Goal: Task Accomplishment & Management: Complete application form

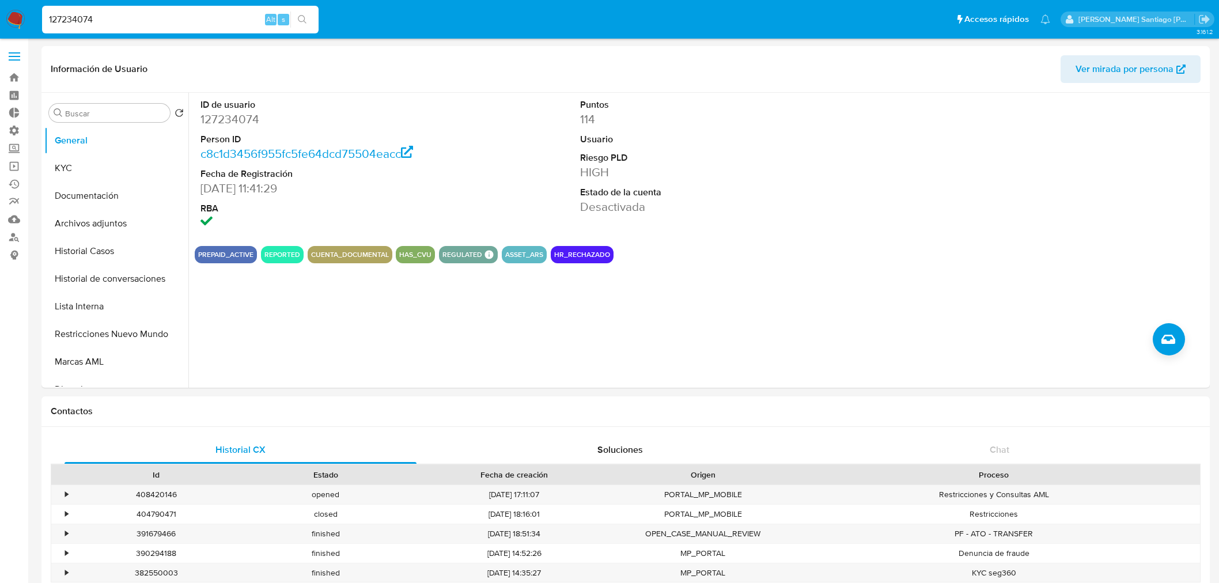
select select "10"
click at [196, 20] on input "127234074" at bounding box center [180, 19] width 276 height 15
type input "sjj4enFN77E2mi2hLyM4qpgA"
drag, startPoint x: 304, startPoint y: 17, endPoint x: 208, endPoint y: 2, distance: 97.4
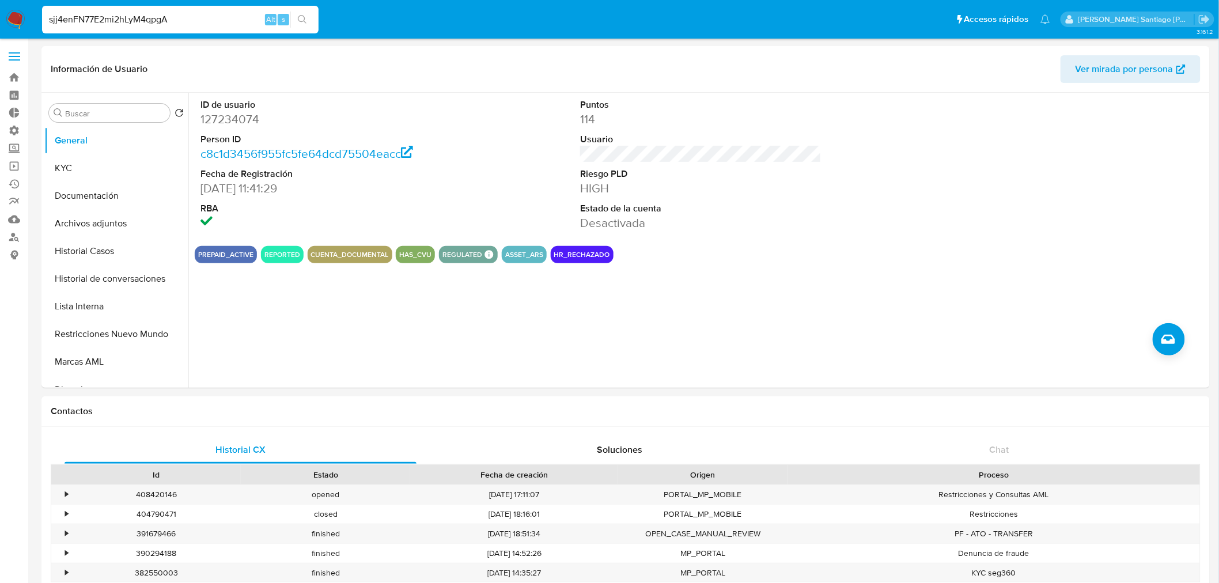
click at [299, 17] on icon "search-icon" at bounding box center [302, 19] width 9 height 9
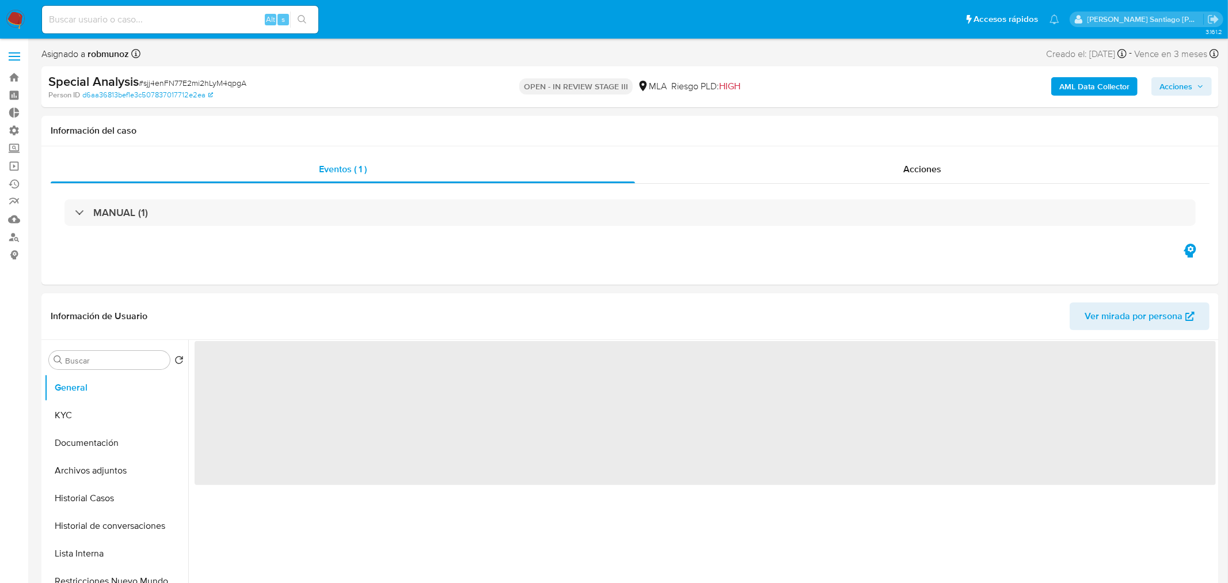
select select "10"
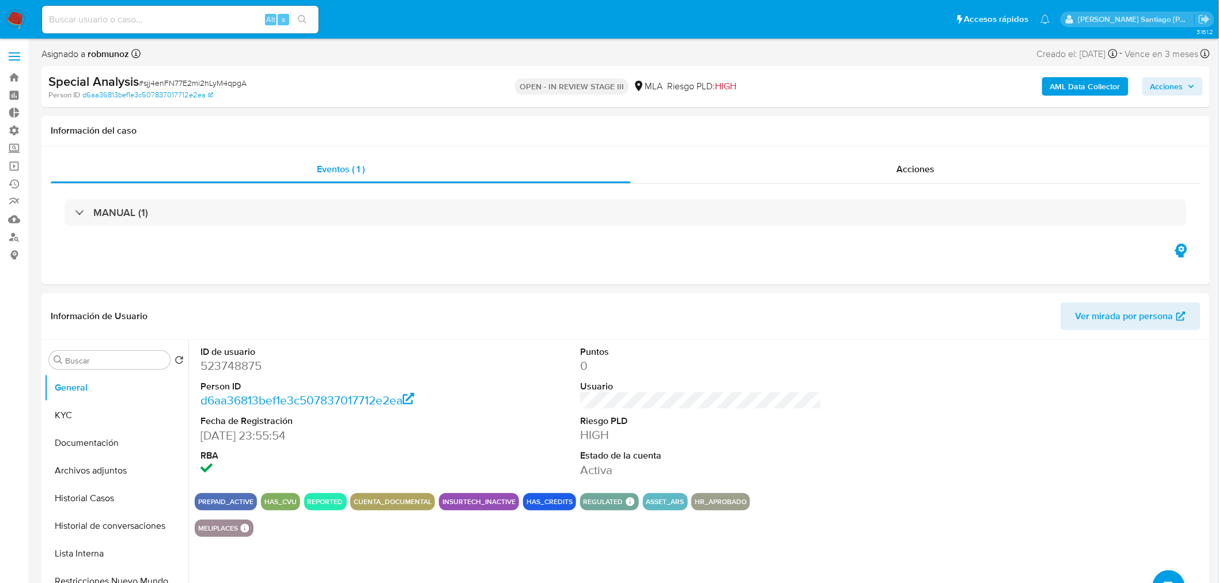
click at [196, 12] on input at bounding box center [180, 19] width 276 height 15
paste input "sjj4enFN77E2mi2hLyM4qpgA"
type input "sjj4enFN77E2mi2hLyM4qpgA"
click at [908, 169] on span "Acciones" at bounding box center [915, 168] width 38 height 13
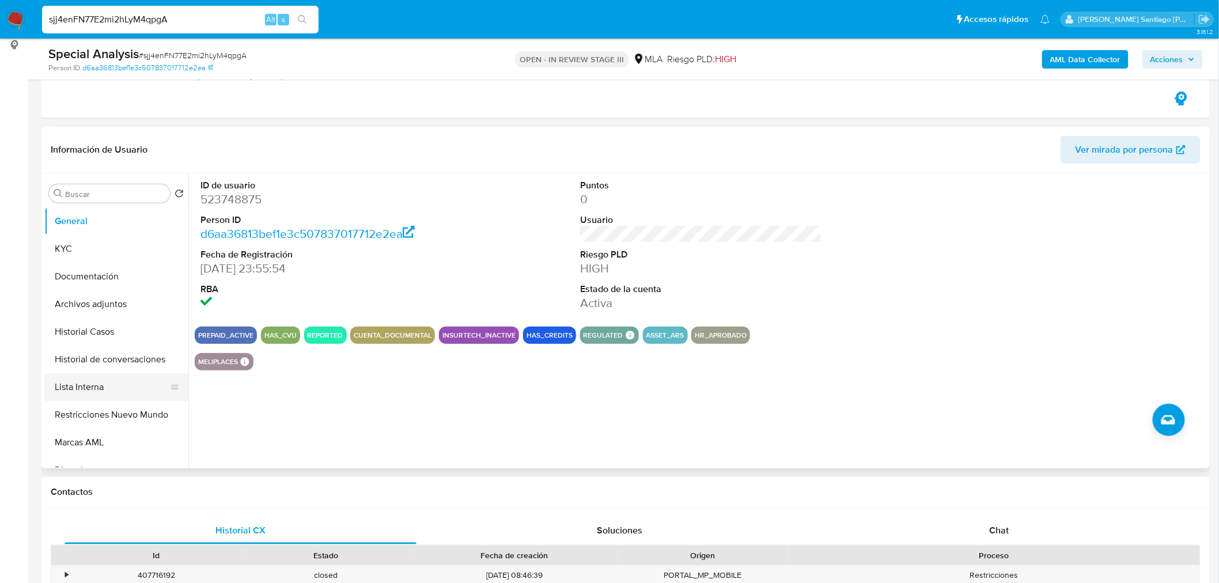
scroll to position [256, 0]
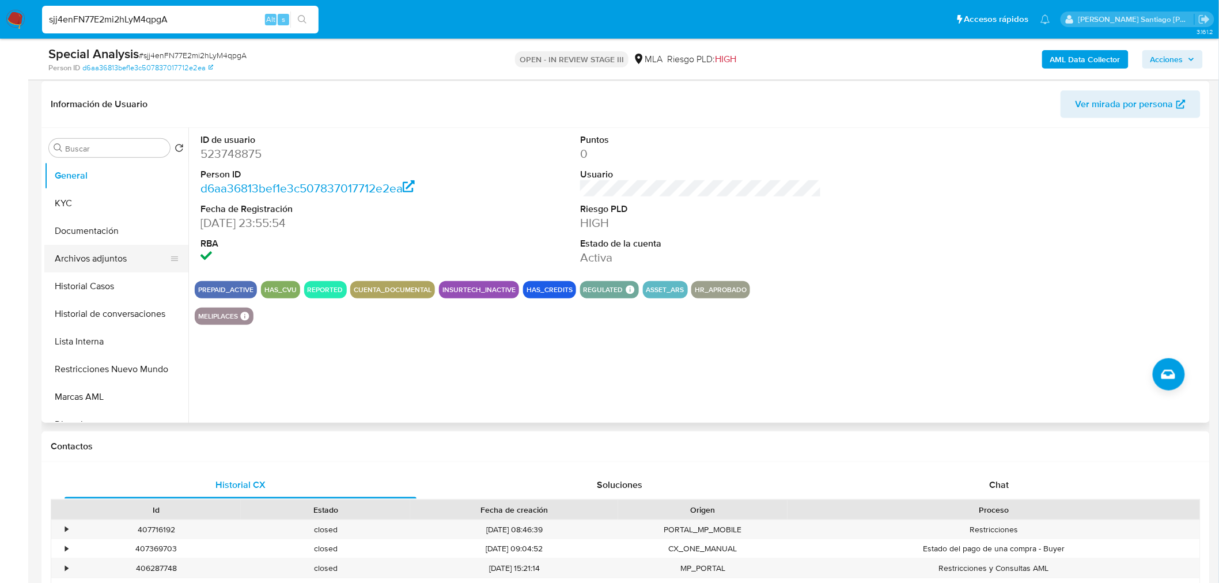
click at [82, 255] on button "Archivos adjuntos" at bounding box center [111, 259] width 135 height 28
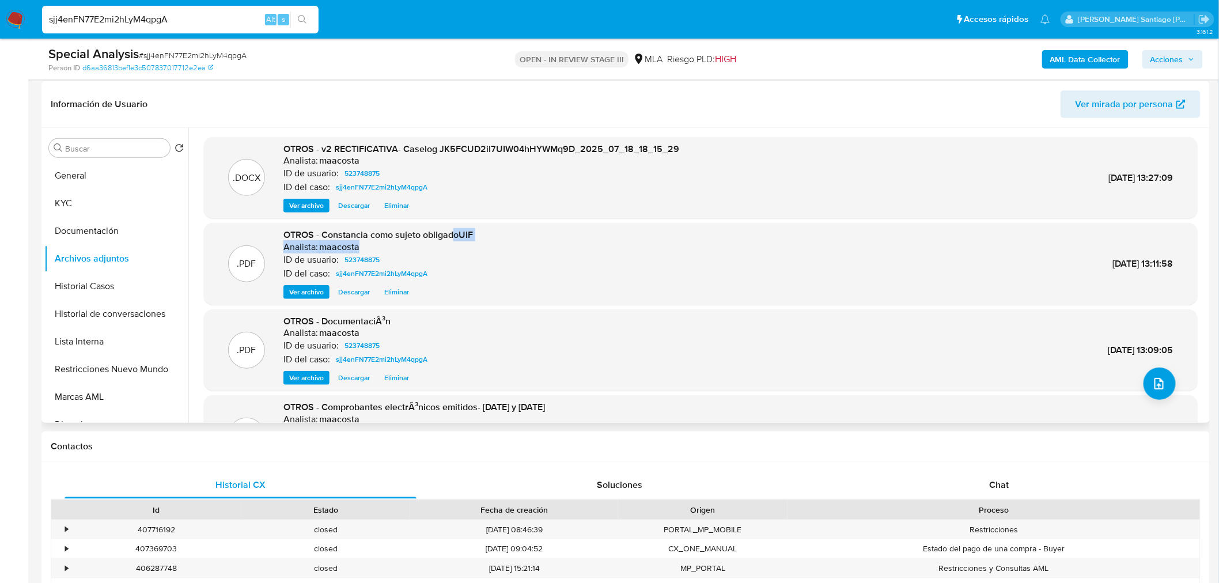
drag, startPoint x: 453, startPoint y: 233, endPoint x: 504, endPoint y: 245, distance: 53.4
click at [501, 244] on div ".PDF OTROS - Constancia como sujeto obligadoUIF Analista: maacosta ID de usuari…" at bounding box center [701, 264] width 982 height 70
click at [505, 245] on div ".PDF OTROS - Constancia como sujeto obligadoUIF Analista: maacosta ID de usuari…" at bounding box center [701, 264] width 982 height 70
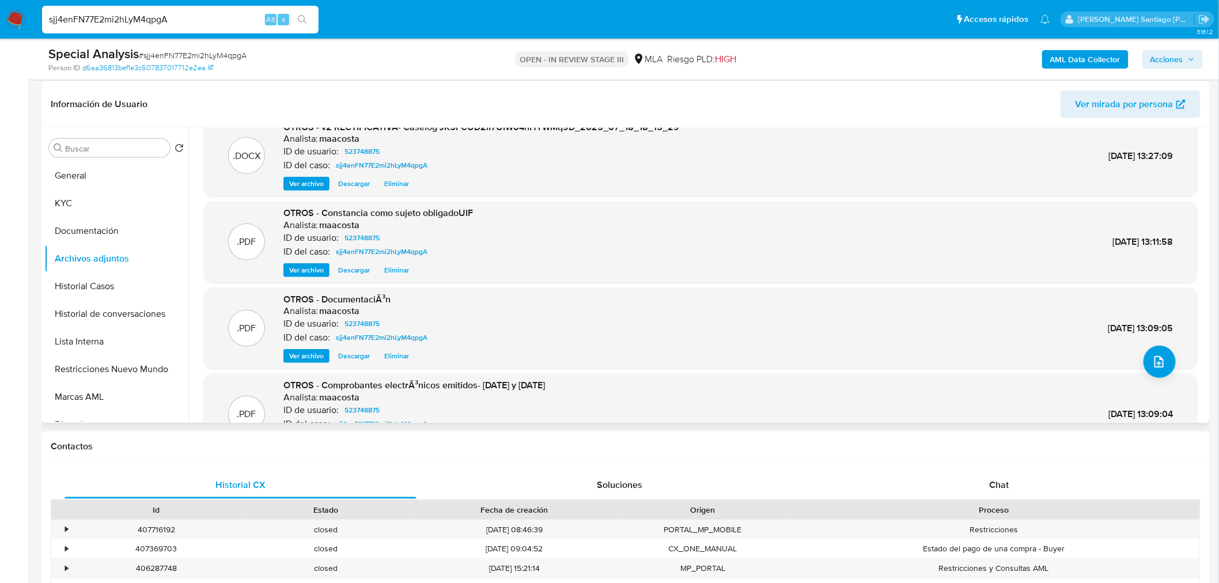
scroll to position [0, 0]
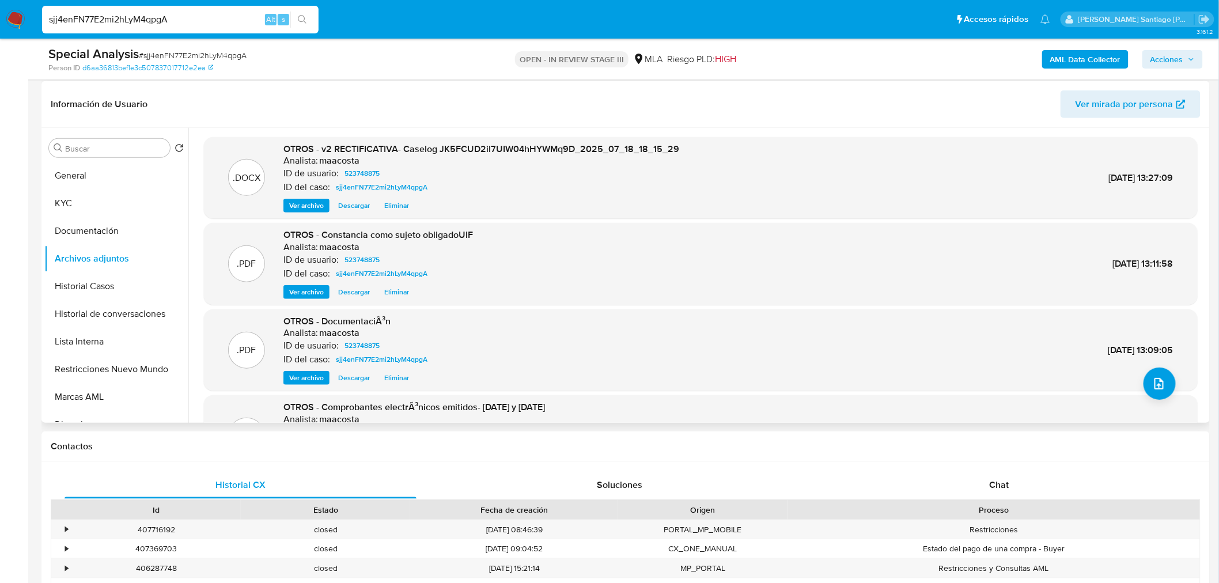
click at [296, 209] on span "Ver archivo" at bounding box center [306, 206] width 35 height 12
click at [313, 200] on div "Ver archivo Ver archivo Descargar Eliminar" at bounding box center [481, 206] width 396 height 14
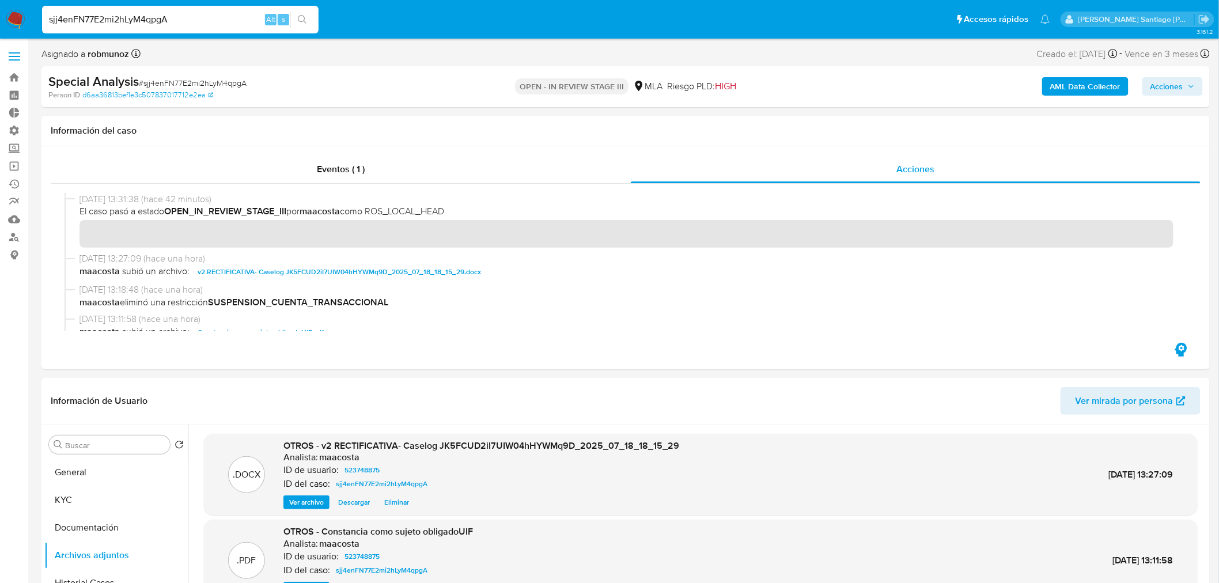
click at [1170, 100] on div "AML Data Collector Acciones" at bounding box center [1012, 86] width 382 height 27
drag, startPoint x: 1170, startPoint y: 85, endPoint x: 1158, endPoint y: 94, distance: 14.4
click at [1170, 86] on span "Acciones" at bounding box center [1166, 86] width 33 height 18
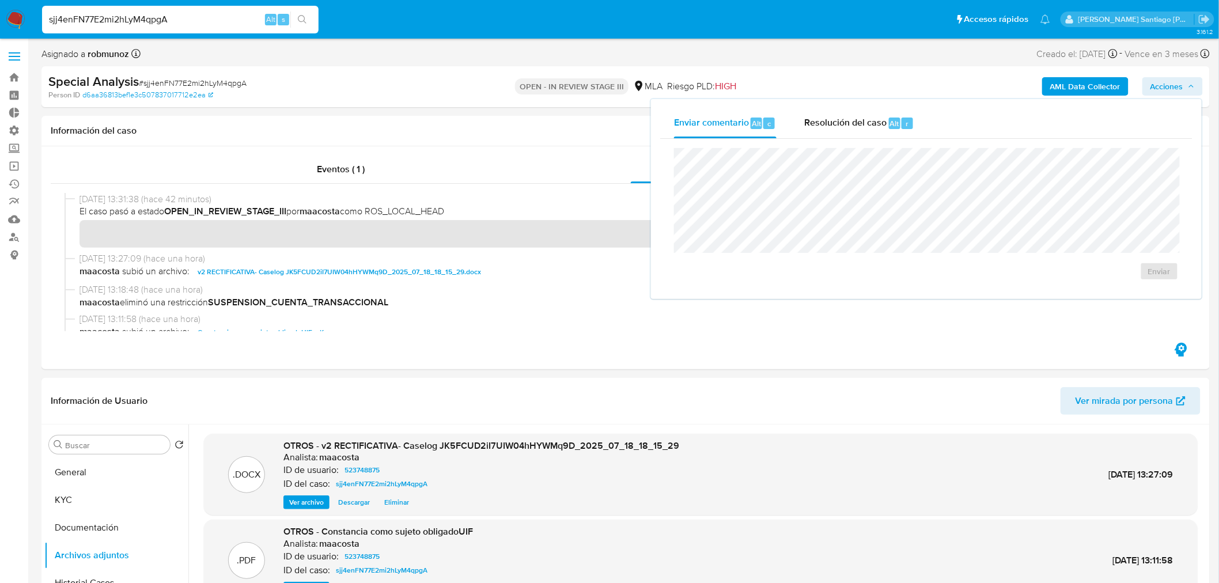
click at [871, 122] on span "Resolución del caso" at bounding box center [845, 122] width 82 height 13
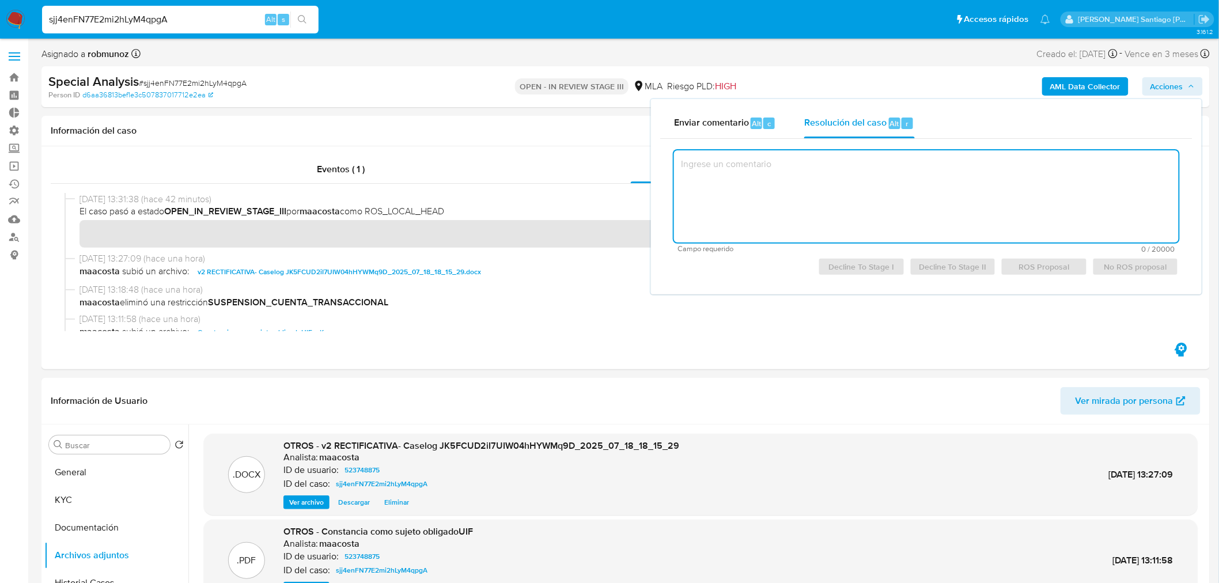
click at [878, 193] on textarea at bounding box center [926, 196] width 504 height 92
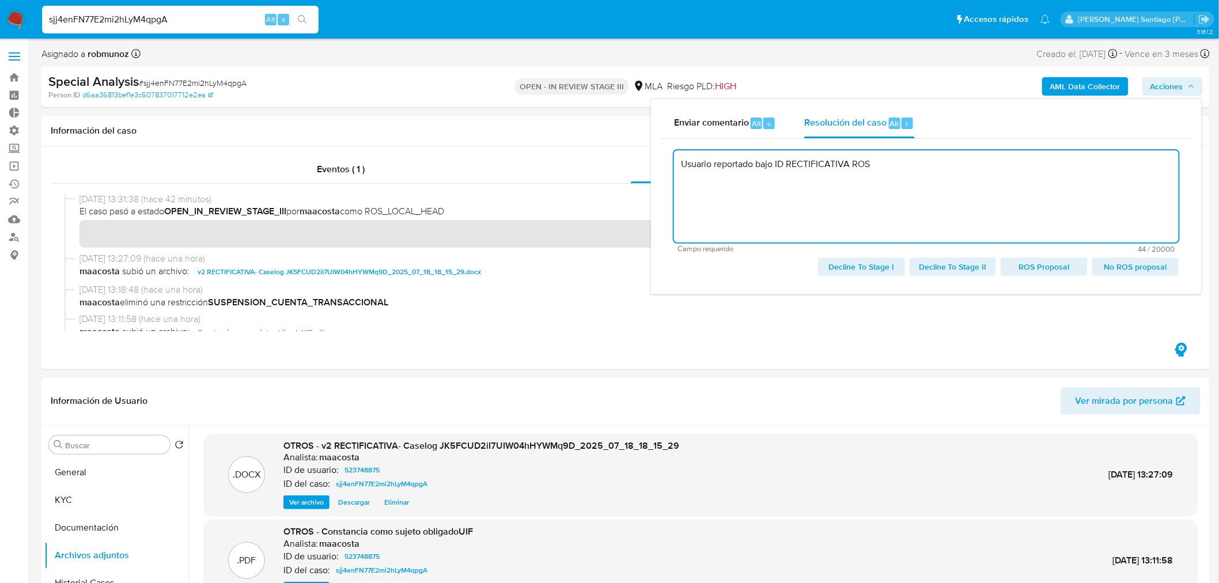
paste textarea "646026668"
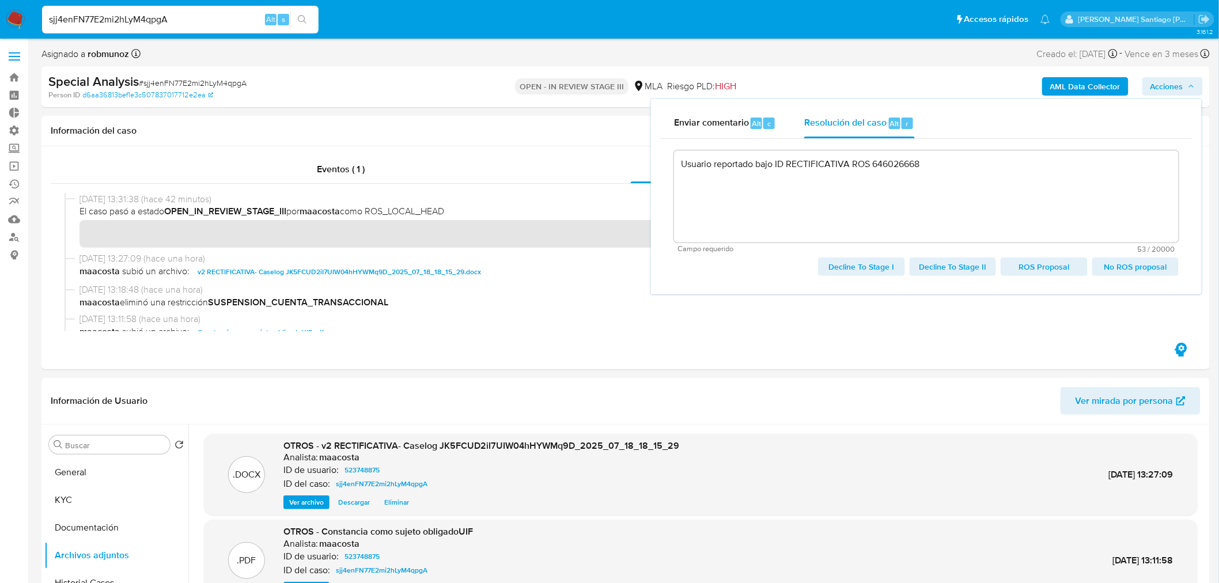
click at [1071, 265] on span "ROS Proposal" at bounding box center [1043, 267] width 70 height 16
type textarea "Usuario reportado bajo ID RECTIFICATIVA ROS 646026668"
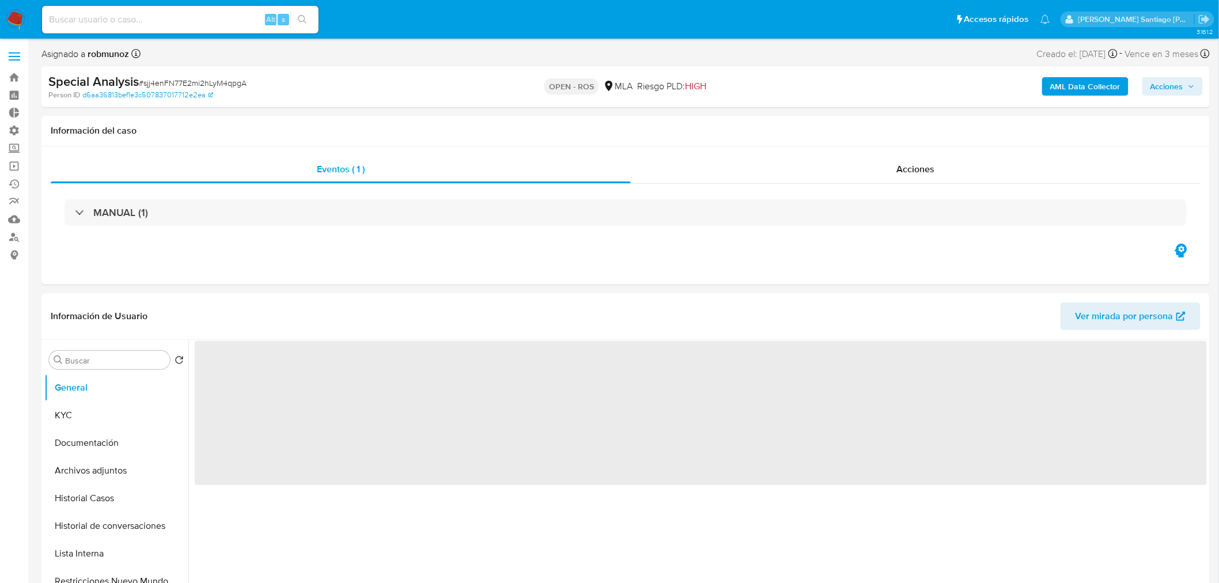
select select "10"
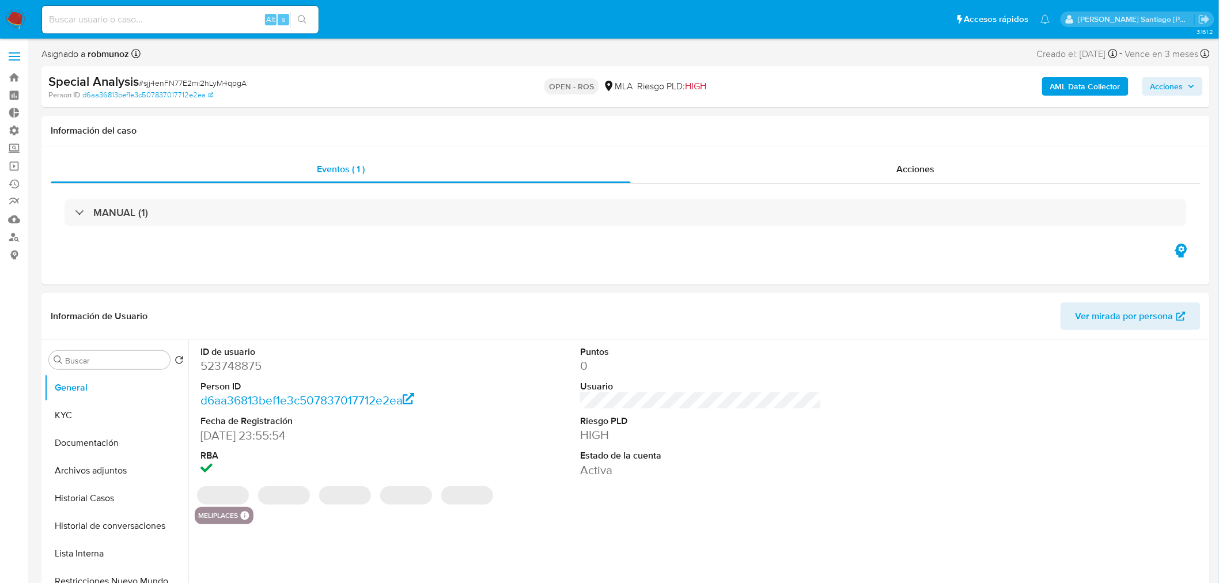
click at [1170, 93] on span "Acciones" at bounding box center [1166, 86] width 33 height 18
drag, startPoint x: 872, startPoint y: 116, endPoint x: 878, endPoint y: 145, distance: 28.9
click at [872, 117] on span "Resolución del caso" at bounding box center [845, 122] width 82 height 13
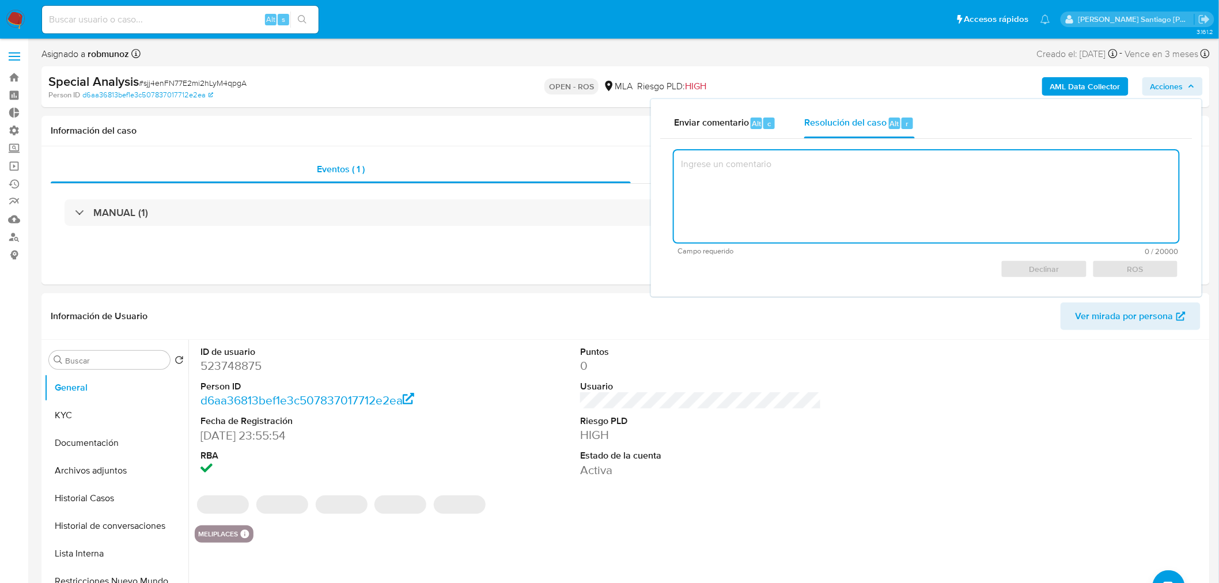
click at [894, 220] on textarea at bounding box center [926, 196] width 504 height 92
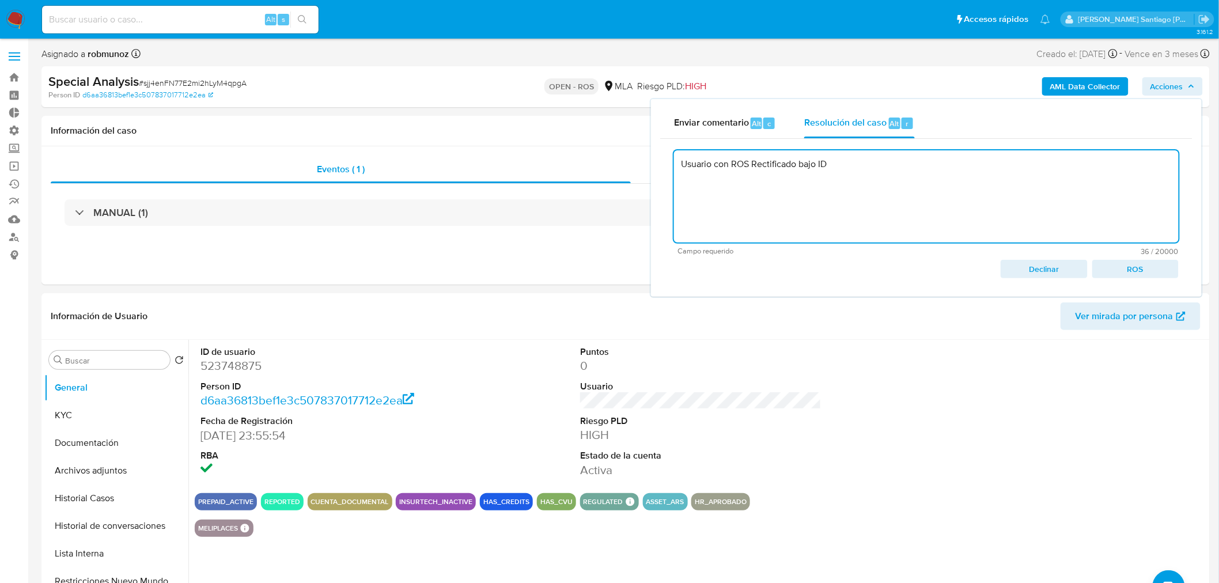
paste textarea "646026668"
click at [1136, 267] on span "ROS" at bounding box center [1135, 269] width 70 height 16
type textarea "Usuario con ROS Rectificado bajo ID 646026668"
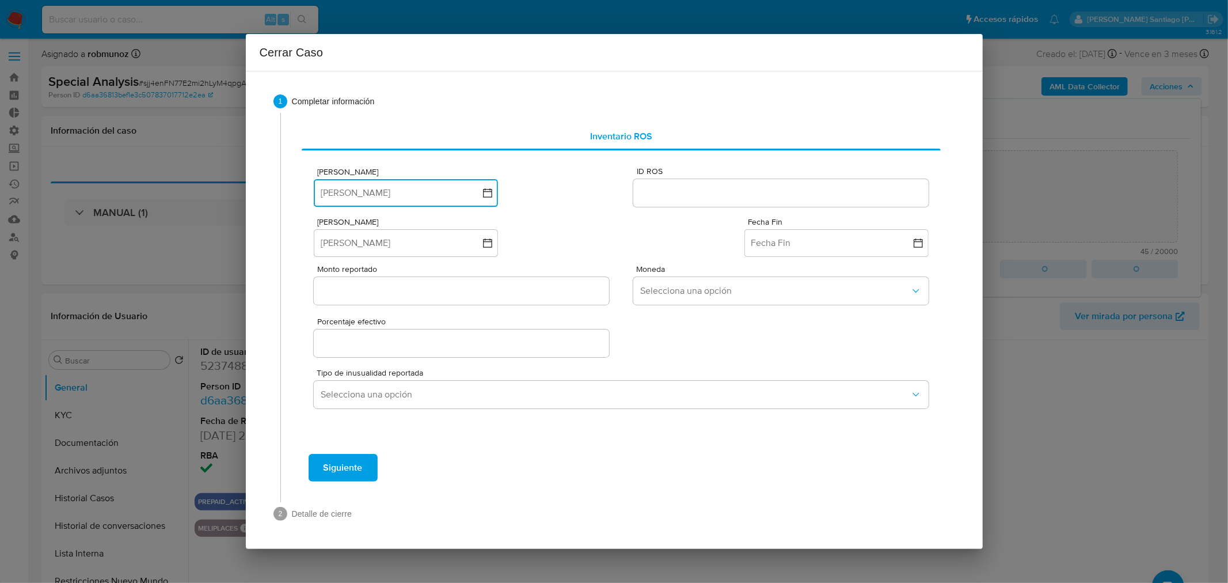
click at [382, 195] on button "[PERSON_NAME]" at bounding box center [406, 193] width 184 height 28
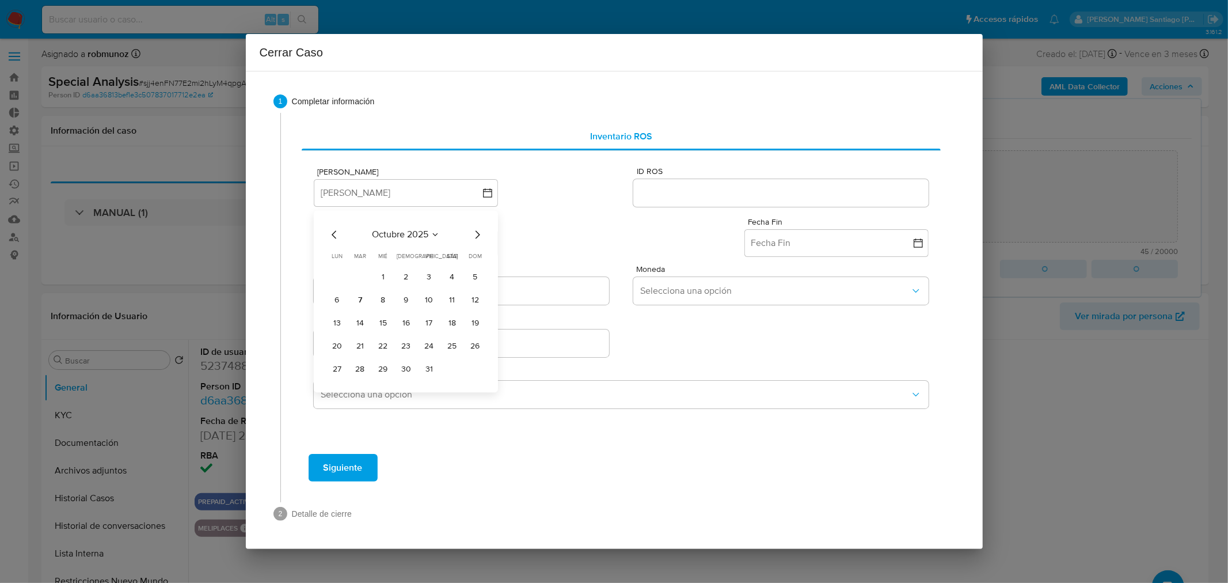
click at [361, 301] on button "7" at bounding box center [360, 300] width 18 height 18
click at [739, 185] on input "ID ROS" at bounding box center [780, 192] width 295 height 15
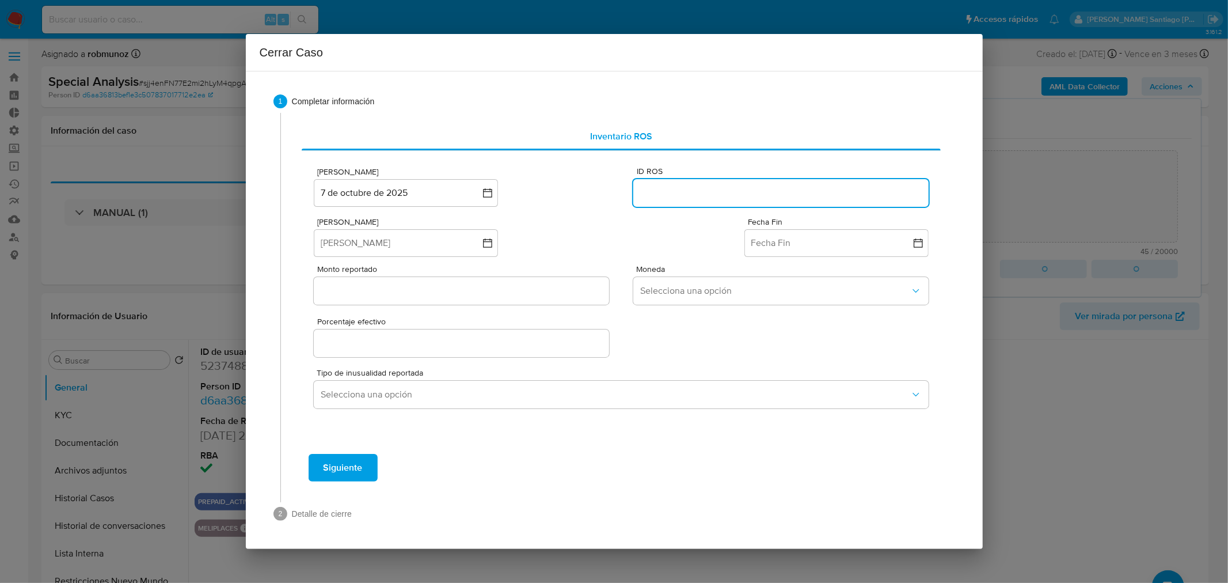
paste input "646026668"
type input "646026668"
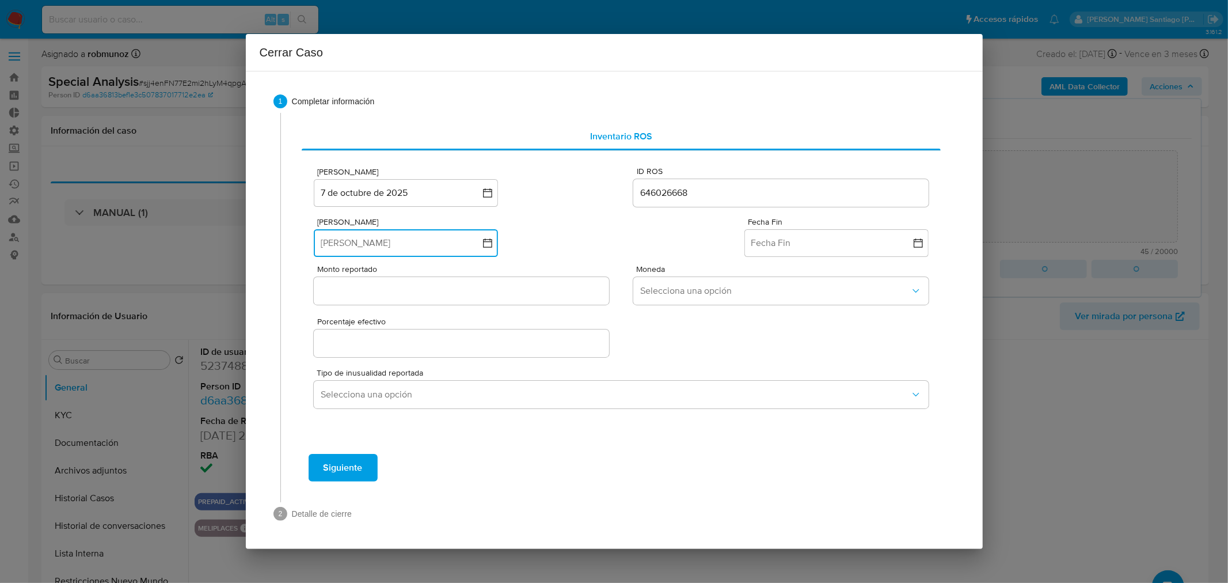
click at [387, 234] on button "[PERSON_NAME]" at bounding box center [406, 243] width 184 height 28
click at [335, 276] on div "octubre 2025 octubre 2025 lun lunes mar martes mié miércoles jue jueves vie vie…" at bounding box center [406, 351] width 184 height 182
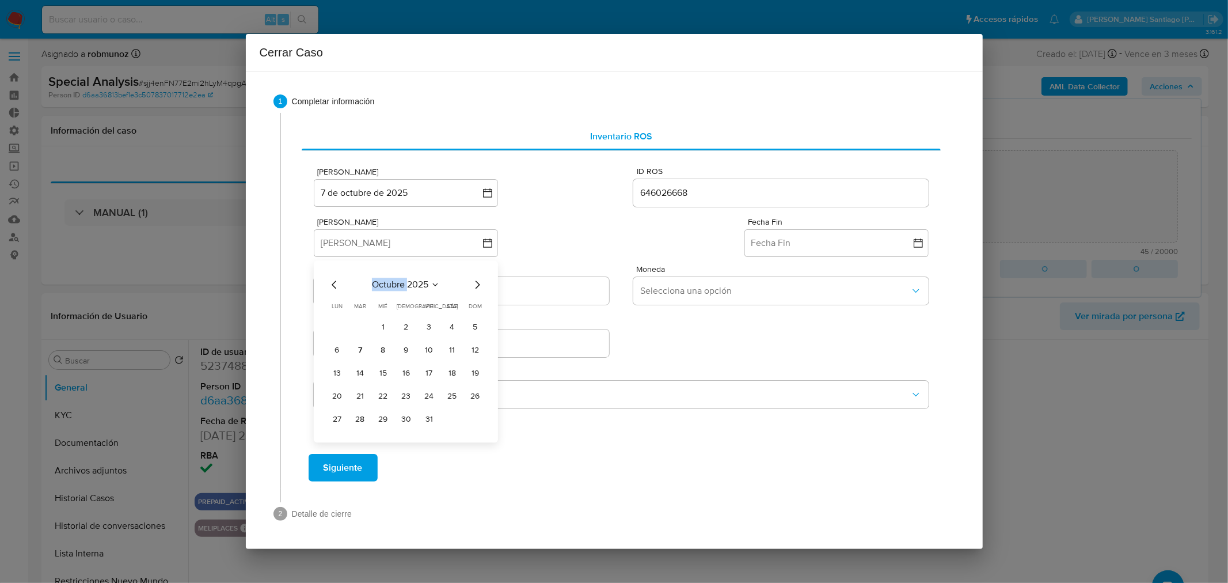
click at [335, 276] on div "octubre 2025 octubre 2025 lun lunes mar martes mié miércoles jue jueves vie vie…" at bounding box center [406, 351] width 184 height 182
click at [335, 289] on icon "Mes anterior" at bounding box center [335, 285] width 14 height 14
click at [331, 286] on icon "Mes anterior" at bounding box center [335, 285] width 14 height 14
click at [330, 285] on icon "Mes anterior" at bounding box center [335, 285] width 14 height 14
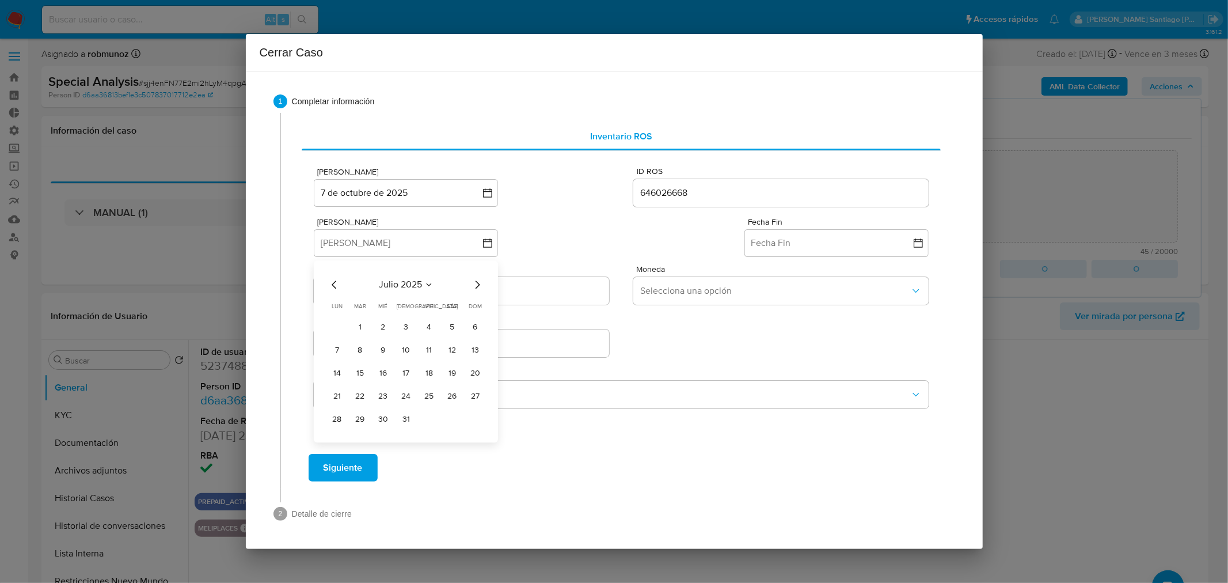
click at [330, 285] on icon "Mes anterior" at bounding box center [335, 285] width 14 height 14
click at [336, 284] on icon "Mes anterior" at bounding box center [335, 285] width 14 height 14
click at [453, 324] on button "1" at bounding box center [452, 327] width 18 height 18
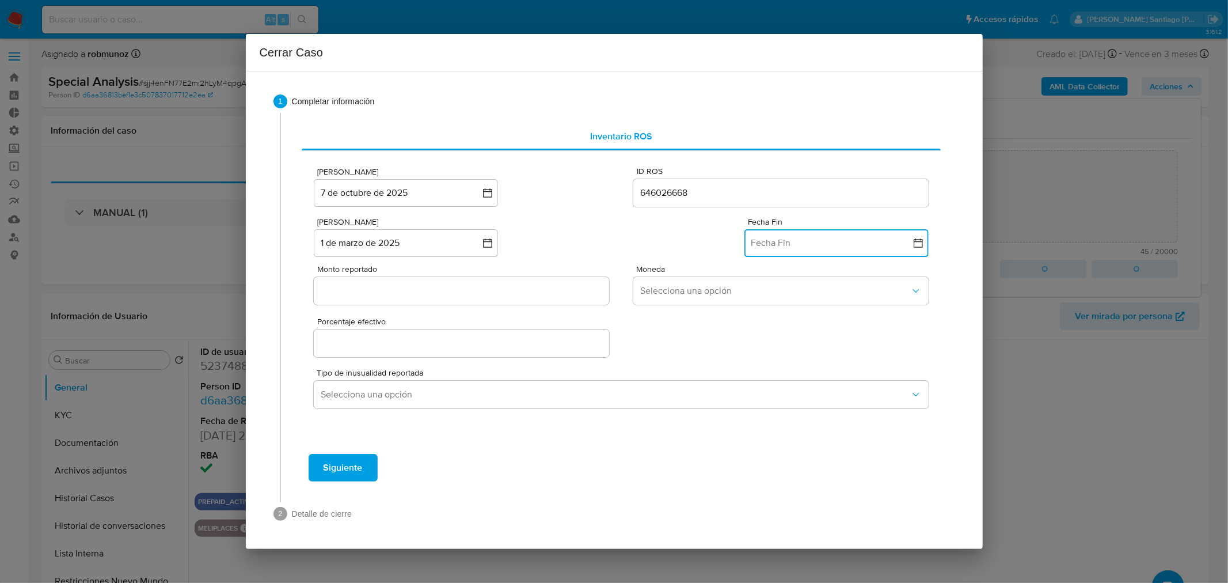
click at [809, 244] on button "Fecha Fin" at bounding box center [837, 243] width 184 height 28
click at [767, 294] on div "octubre 2025 octubre 2025 lun lunes mar martes mié miércoles jue jueves vie vie…" at bounding box center [836, 353] width 157 height 151
click at [766, 290] on icon "Mes anterior" at bounding box center [765, 285] width 14 height 14
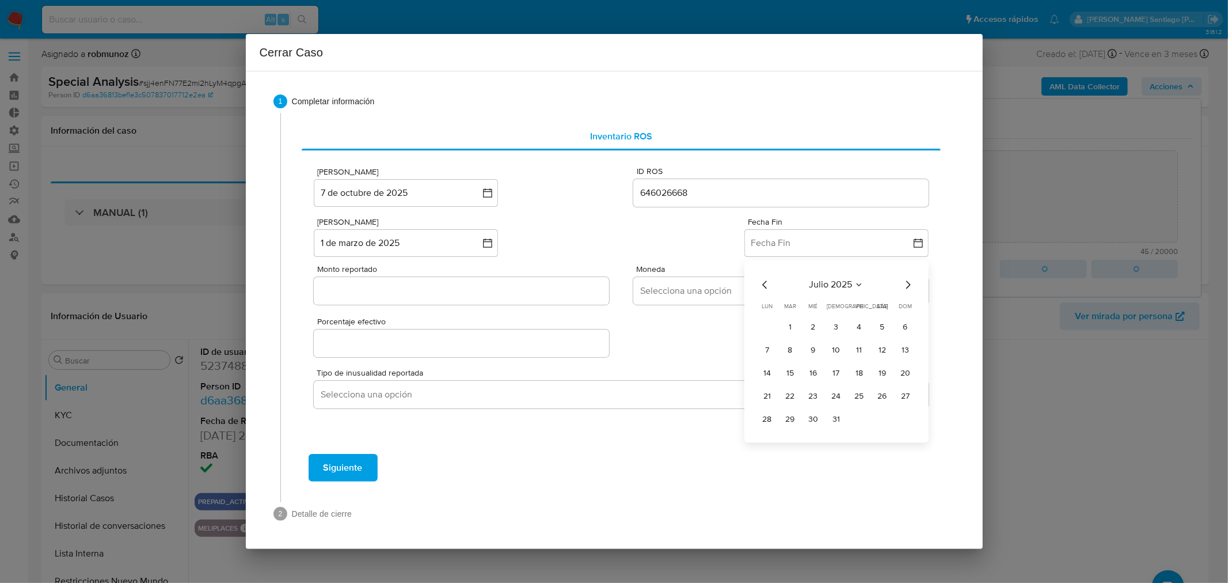
click at [766, 291] on icon "Mes anterior" at bounding box center [765, 285] width 14 height 14
drag, startPoint x: 768, startPoint y: 440, endPoint x: 695, endPoint y: 399, distance: 83.8
click at [766, 440] on button "30" at bounding box center [767, 442] width 18 height 18
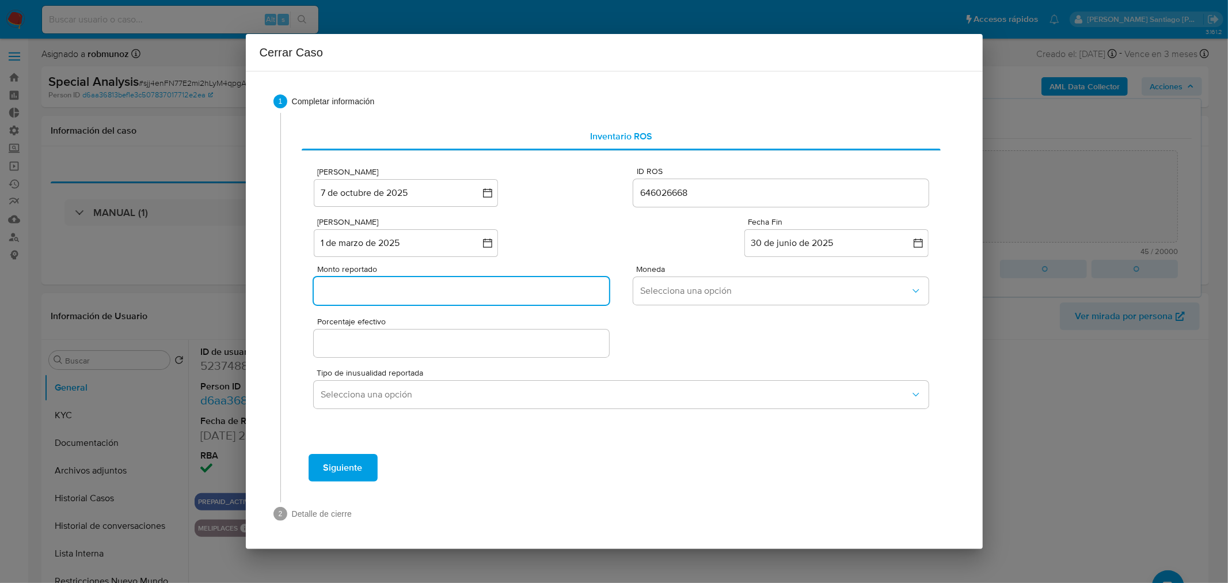
click at [393, 291] on input "Monto reportado" at bounding box center [461, 290] width 295 height 15
paste input "57216683"
type input "57216683"
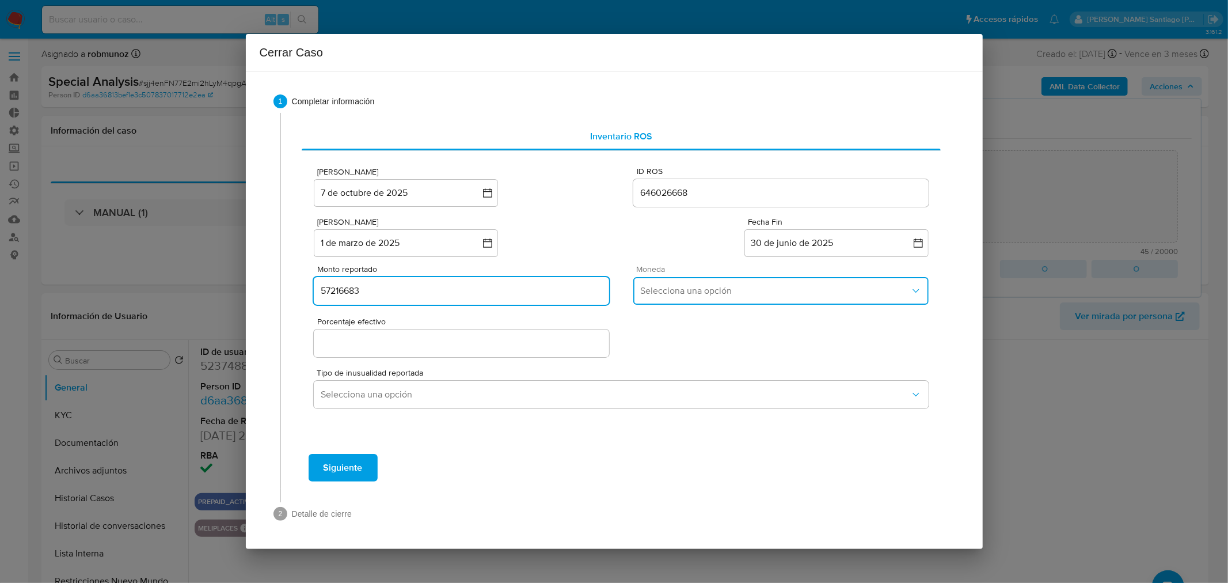
drag, startPoint x: 781, startPoint y: 294, endPoint x: 776, endPoint y: 302, distance: 9.3
click at [781, 294] on span "Selecciona una opción" at bounding box center [775, 291] width 270 height 12
drag, startPoint x: 720, startPoint y: 382, endPoint x: 597, endPoint y: 344, distance: 129.1
click at [718, 381] on div "ARS" at bounding box center [781, 380] width 281 height 28
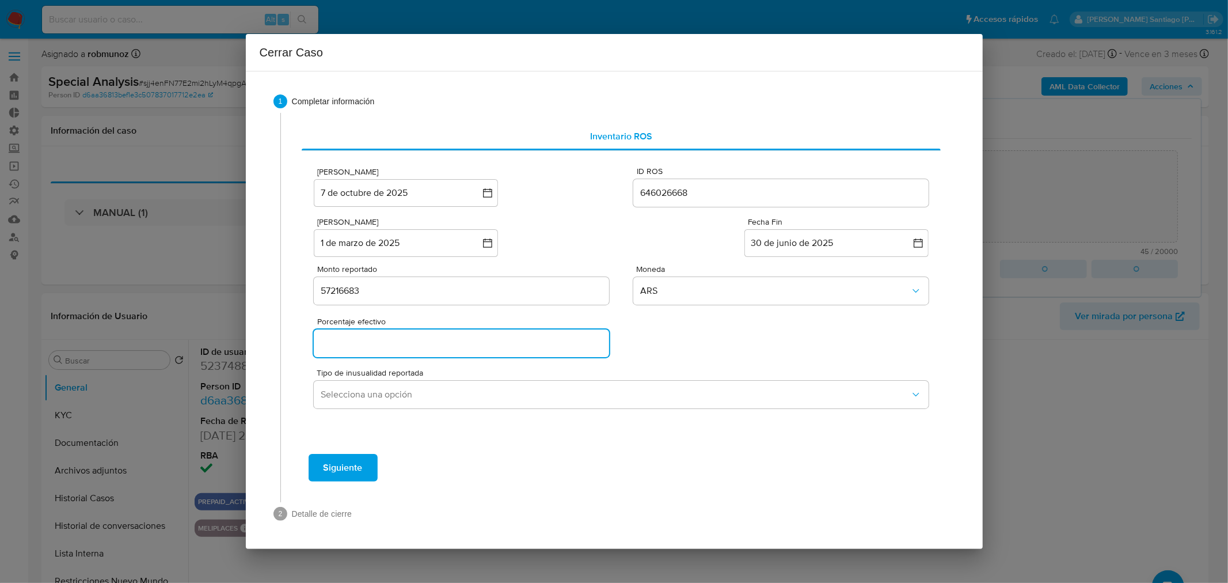
click at [552, 341] on input "Porcentaje efectivo" at bounding box center [461, 343] width 295 height 15
type input "0%"
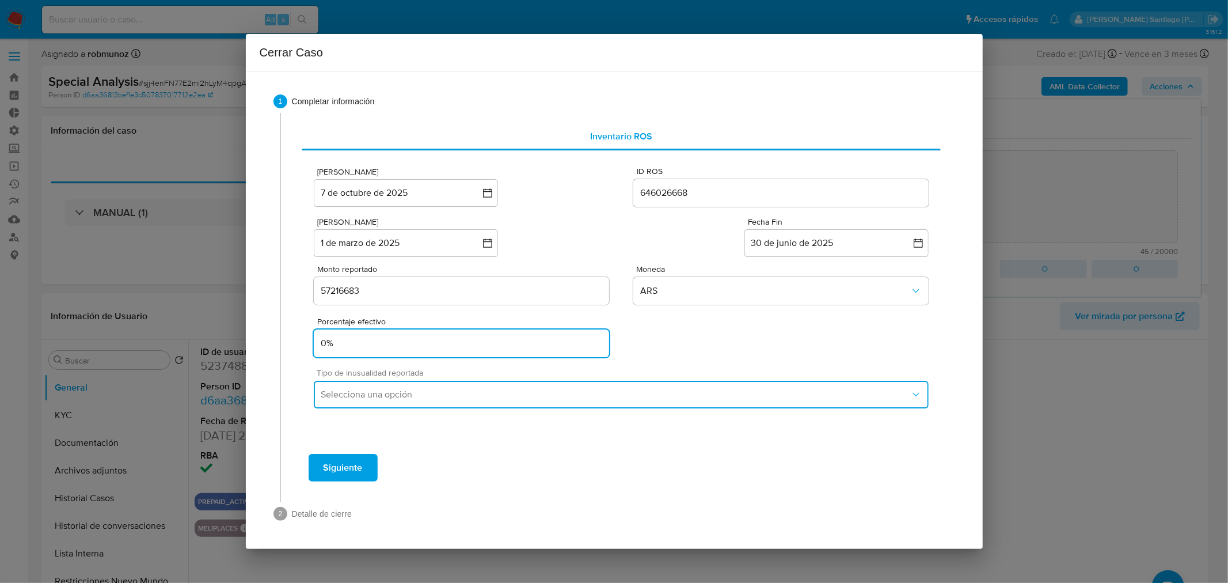
click at [746, 390] on span "Selecciona una opción" at bounding box center [615, 395] width 589 height 12
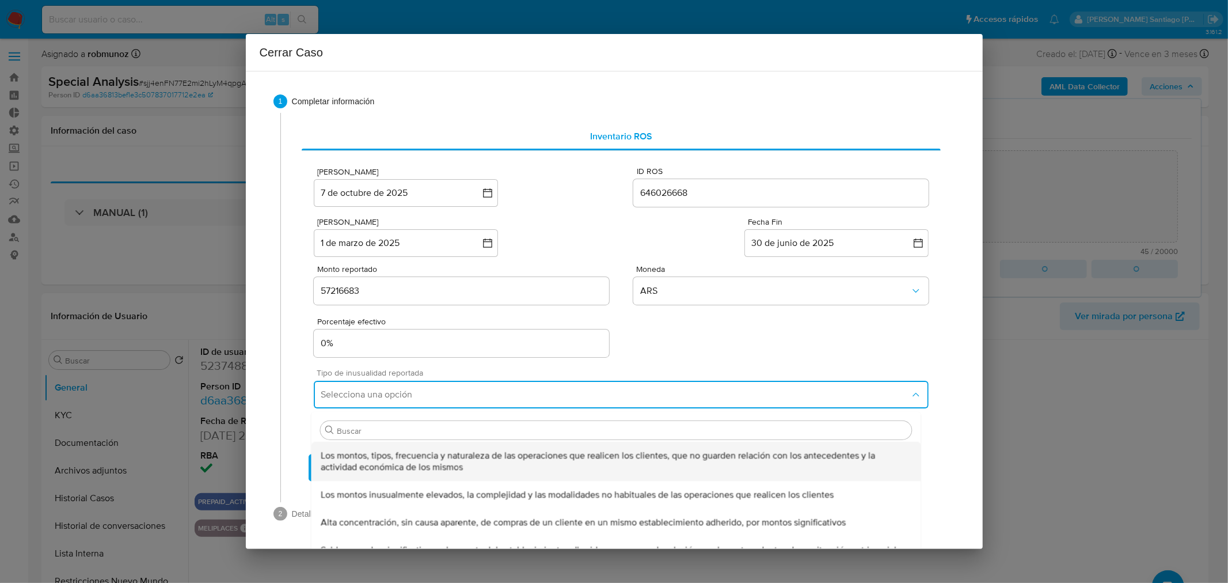
click at [479, 457] on span "Los montos, tipos, frecuencia y naturaleza de las operaciones que realicen los …" at bounding box center [616, 461] width 591 height 23
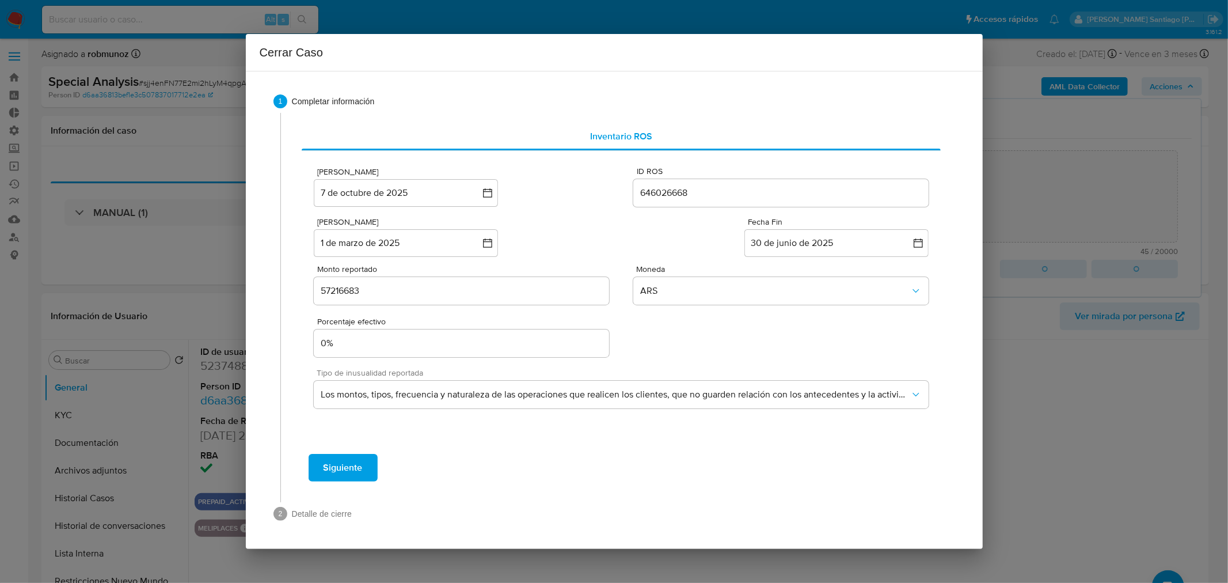
click at [364, 469] on button "Siguiente" at bounding box center [343, 468] width 69 height 28
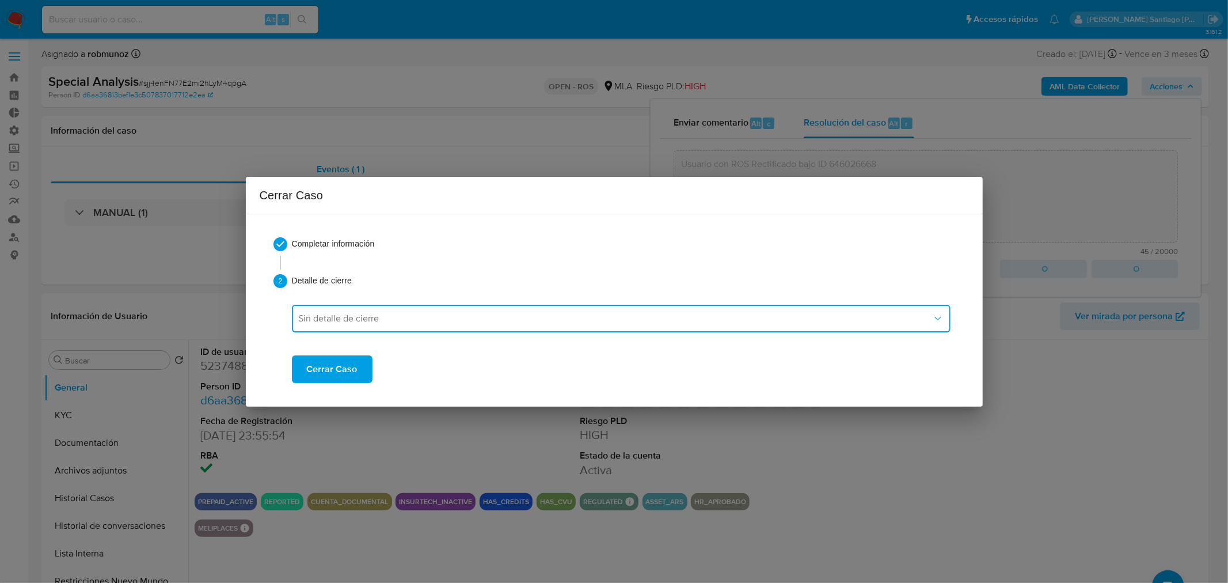
click at [341, 309] on button "Sin detalle de cierre" at bounding box center [621, 319] width 659 height 28
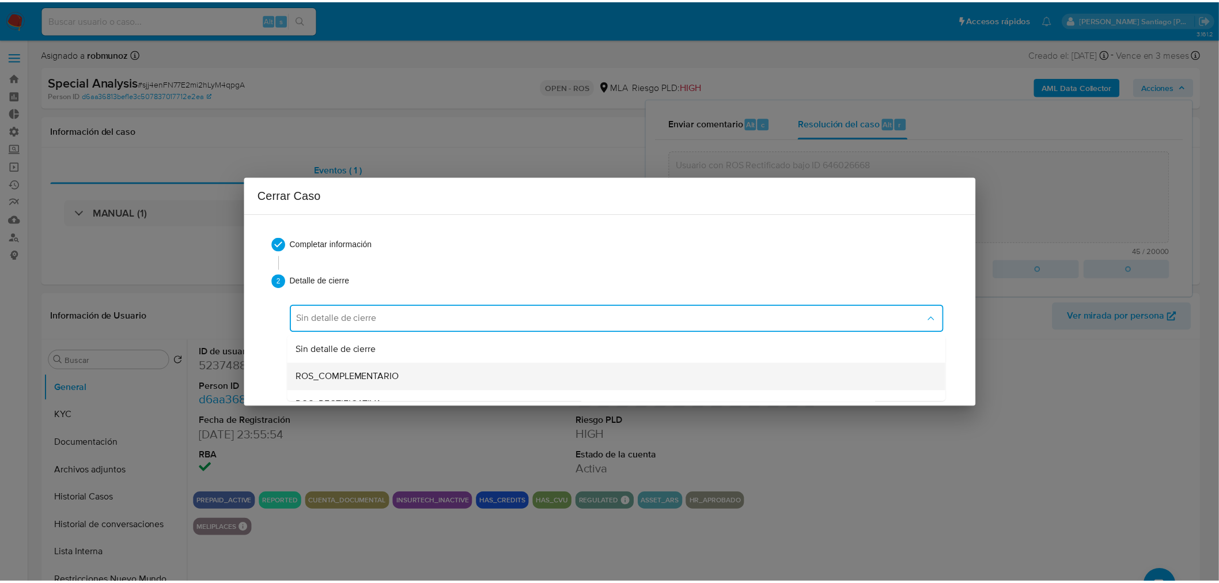
scroll to position [16, 0]
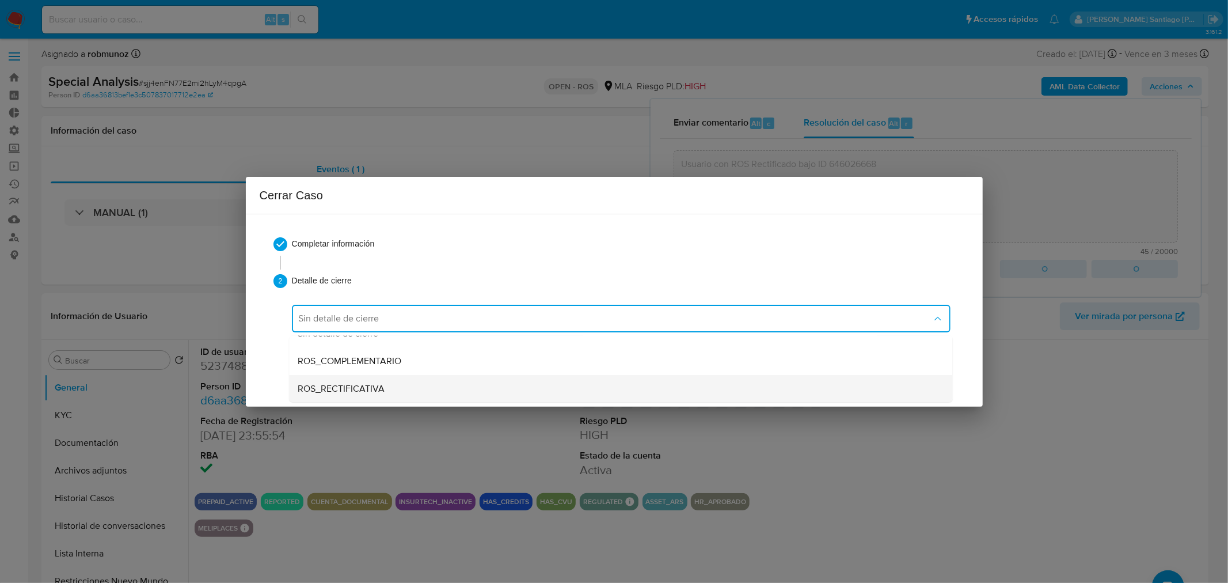
click at [381, 380] on div "ROS_RECTIFICATIVA" at bounding box center [620, 388] width 645 height 28
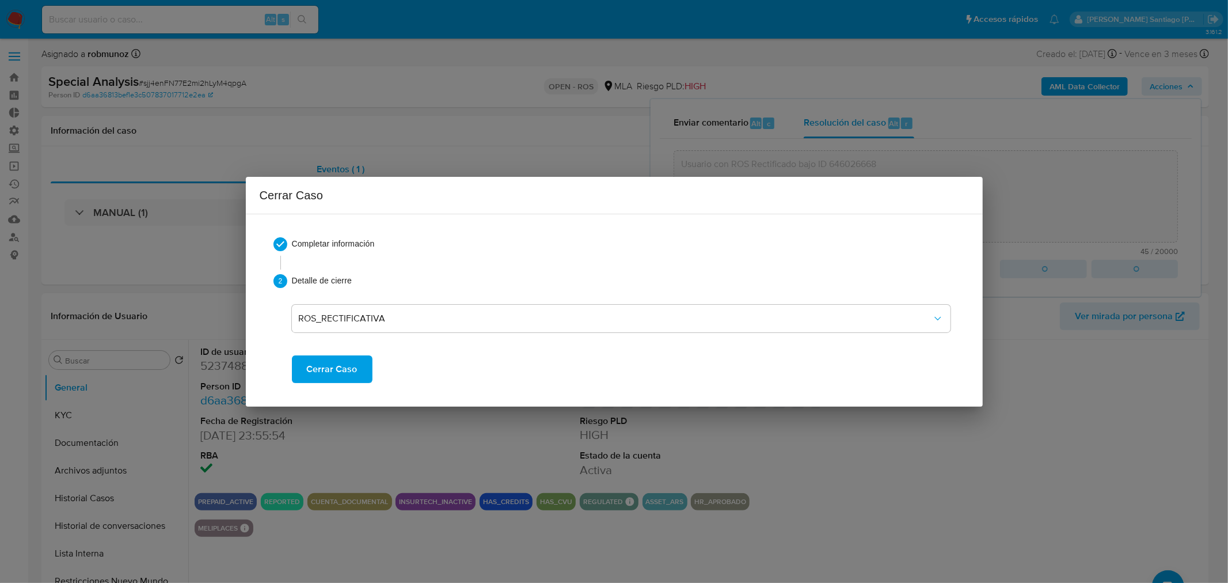
click at [352, 370] on span "Cerrar Caso" at bounding box center [332, 368] width 51 height 25
type textarea "Usuario con ROS Rectificado bajo ID 646026668"
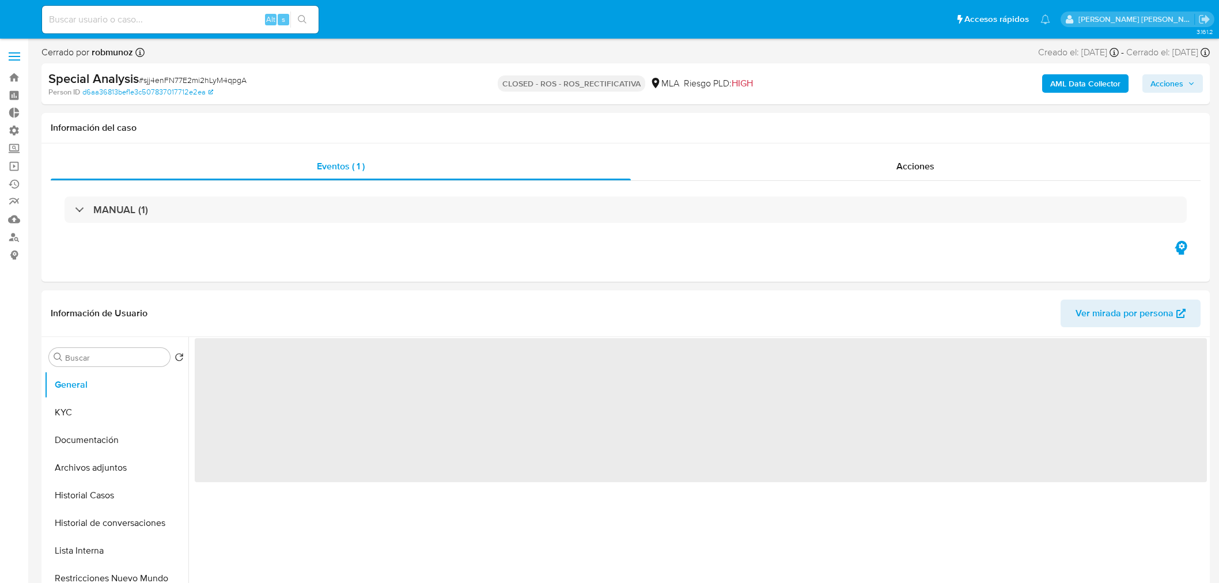
select select "10"
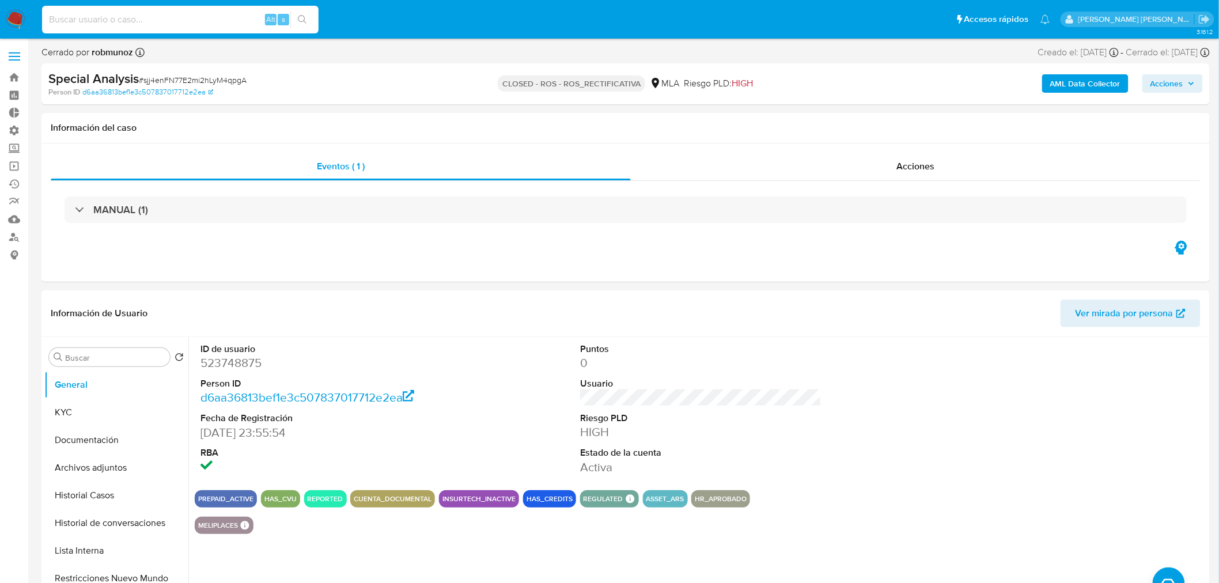
click at [222, 18] on input at bounding box center [180, 19] width 276 height 15
paste input "187576890"
type input "187576890"
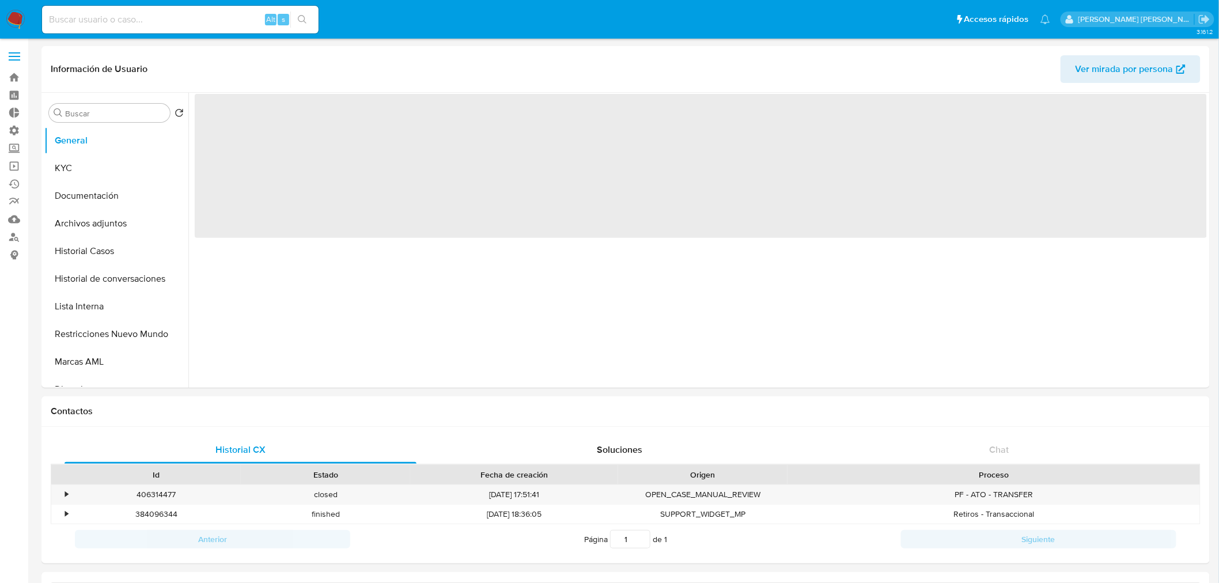
select select "10"
